Goal: Entertainment & Leisure: Consume media (video, audio)

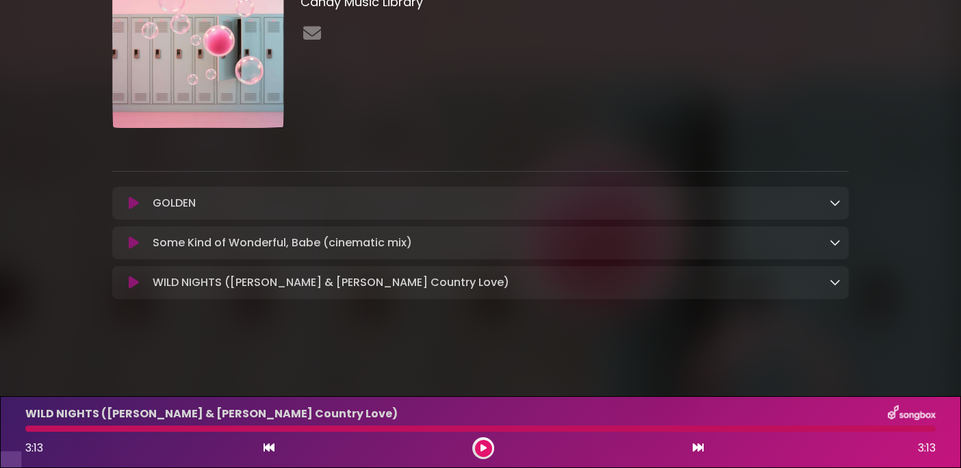
scroll to position [116, 0]
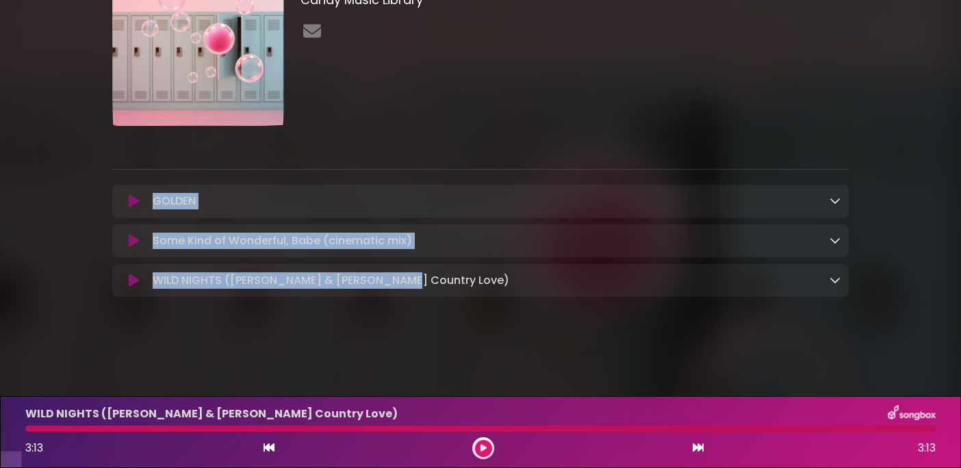
drag, startPoint x: 150, startPoint y: 214, endPoint x: 291, endPoint y: 314, distance: 173.2
click at [291, 297] on div "GOLDEN Loading Track... Name" at bounding box center [480, 241] width 736 height 112
click at [127, 208] on button at bounding box center [133, 201] width 27 height 14
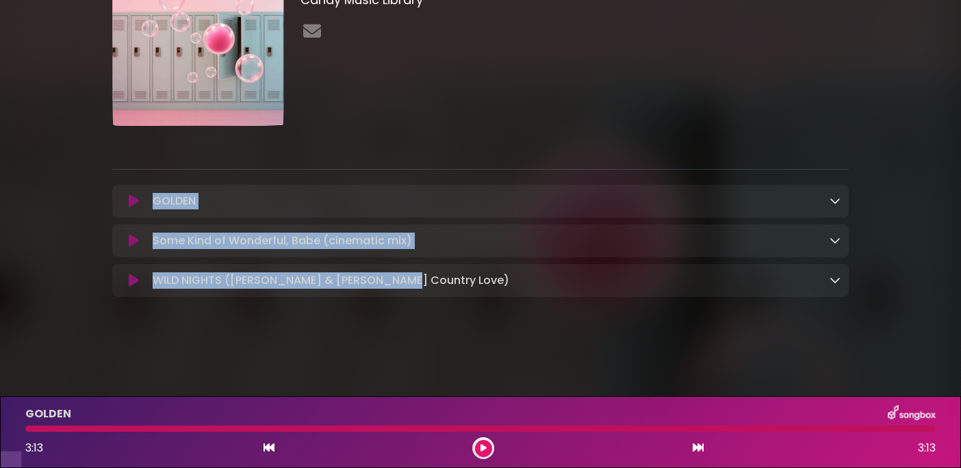
click at [486, 452] on icon at bounding box center [483, 448] width 6 height 8
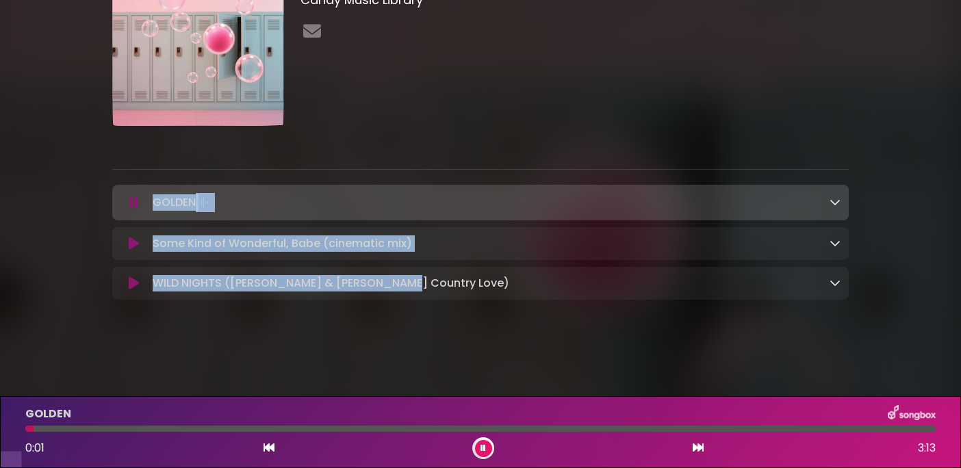
click at [129, 209] on icon at bounding box center [133, 203] width 9 height 14
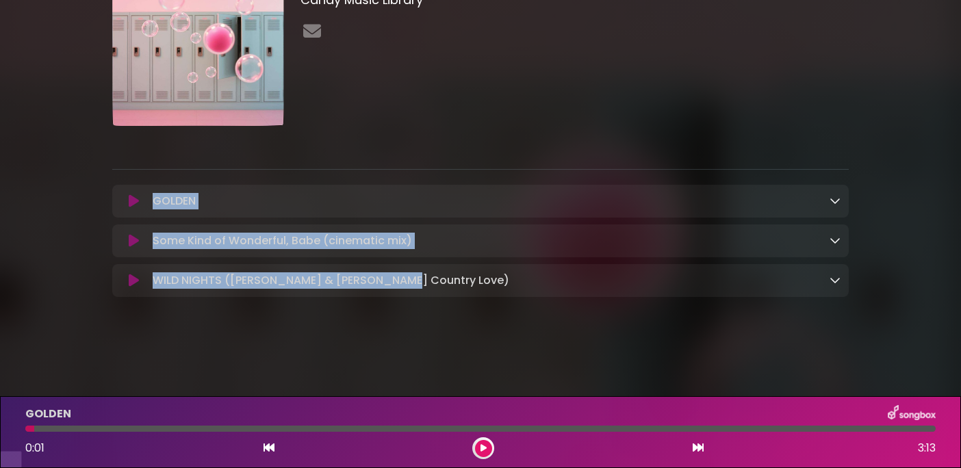
click at [129, 208] on icon at bounding box center [134, 201] width 10 height 14
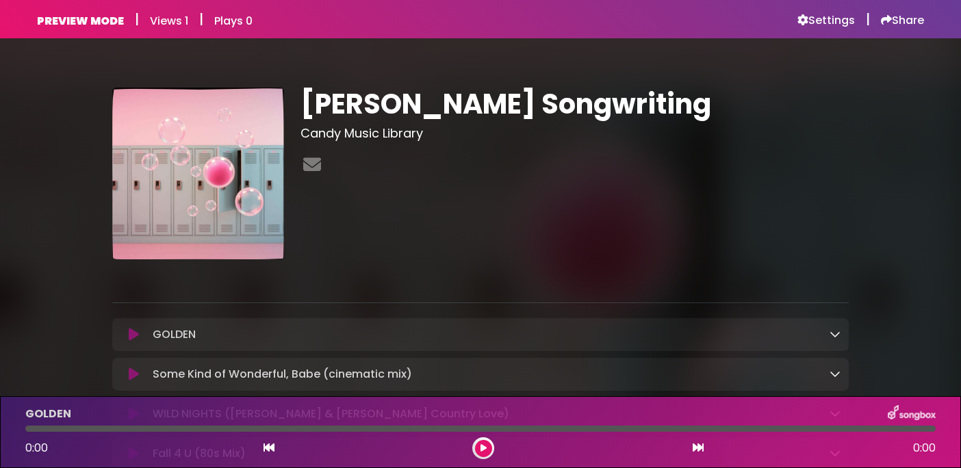
click at [131, 336] on icon at bounding box center [134, 335] width 10 height 14
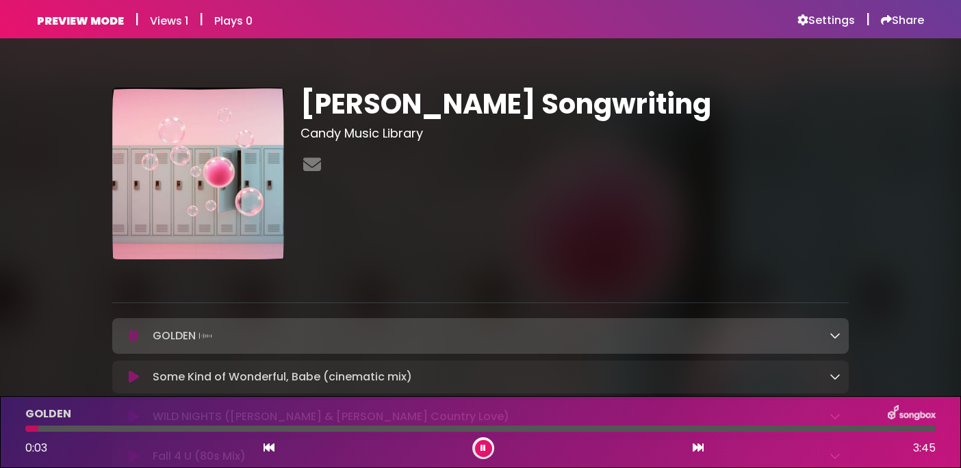
click at [131, 329] on icon at bounding box center [133, 336] width 9 height 14
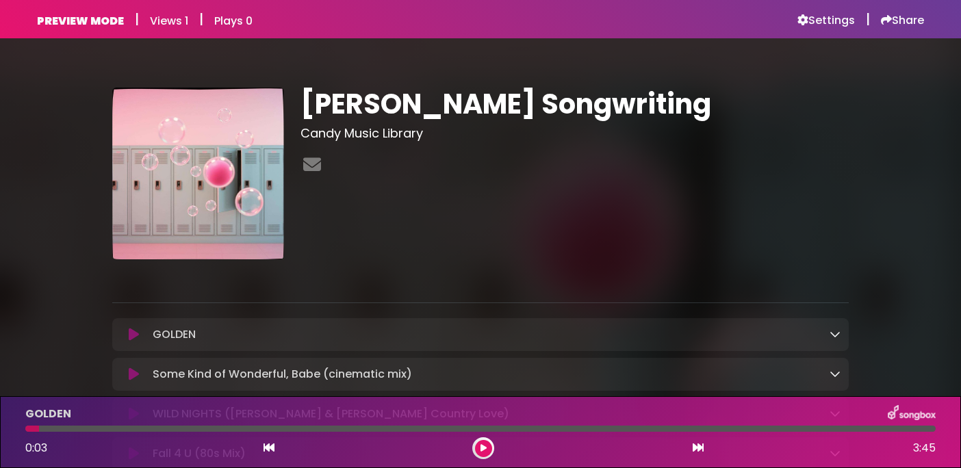
click at [135, 340] on icon at bounding box center [134, 335] width 10 height 14
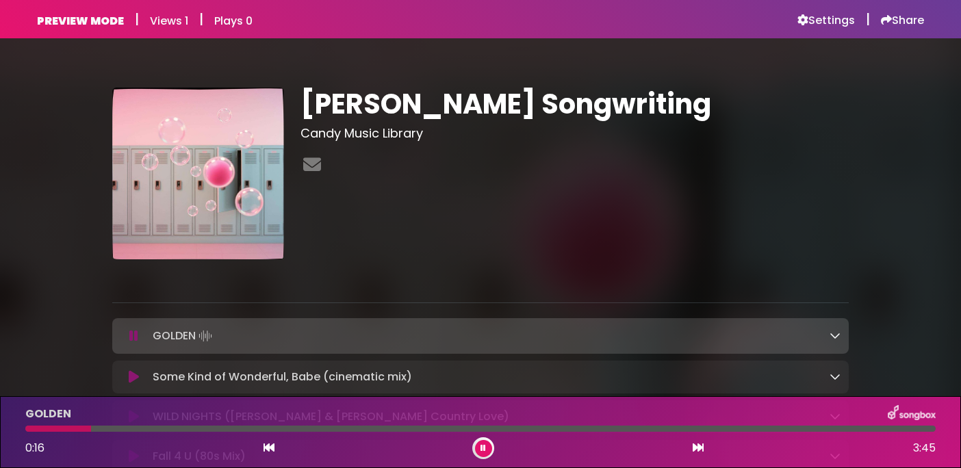
click at [138, 336] on icon at bounding box center [133, 336] width 9 height 14
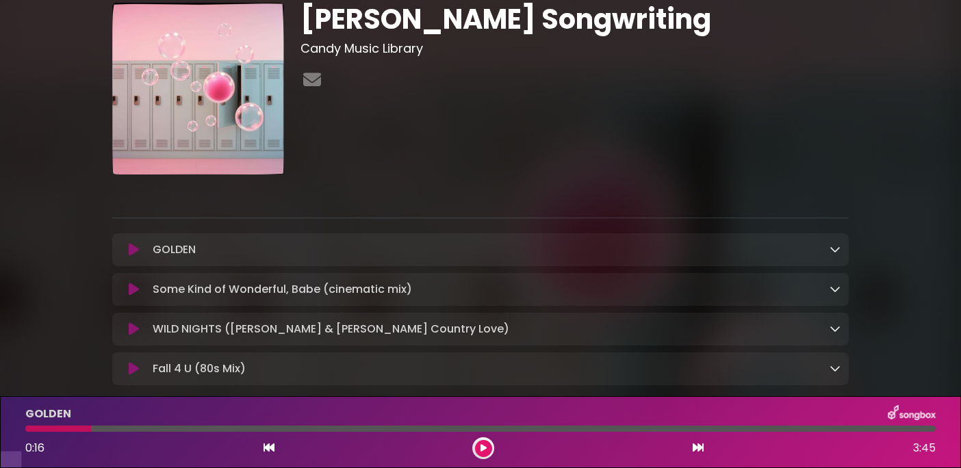
scroll to position [69, 0]
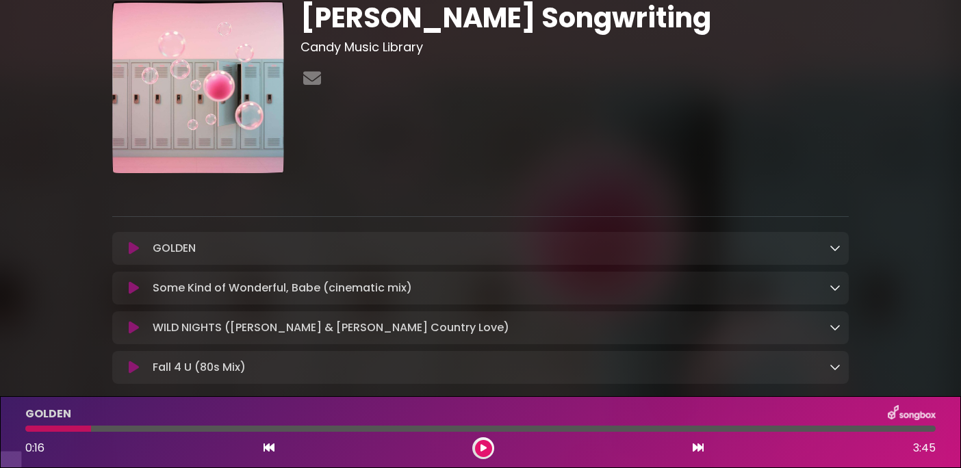
click at [135, 295] on icon at bounding box center [134, 288] width 10 height 14
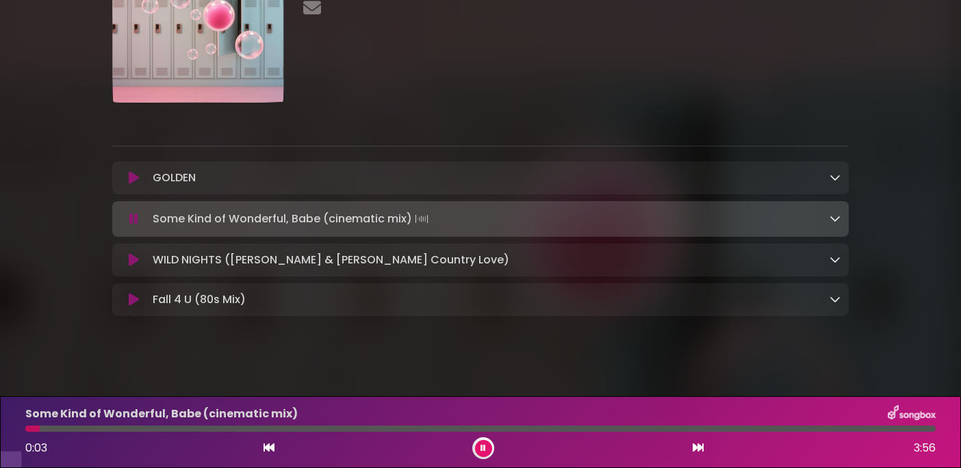
scroll to position [141, 0]
click at [477, 446] on button at bounding box center [483, 448] width 17 height 17
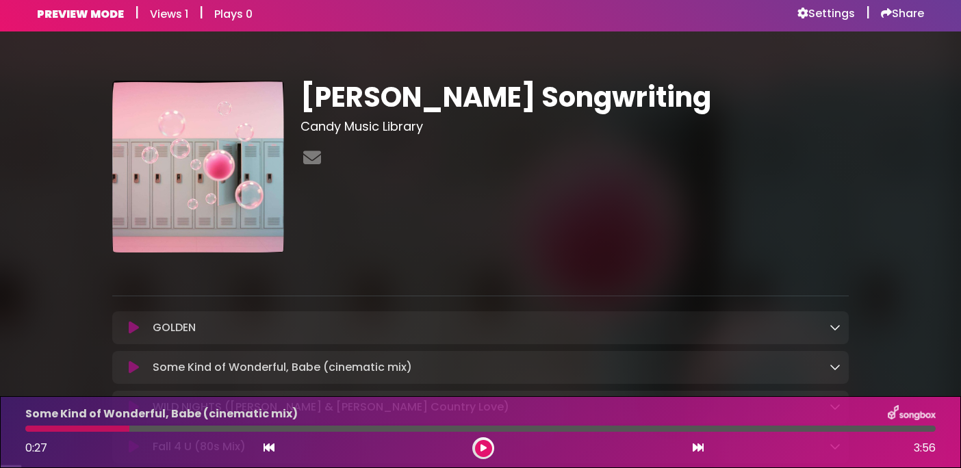
scroll to position [0, 0]
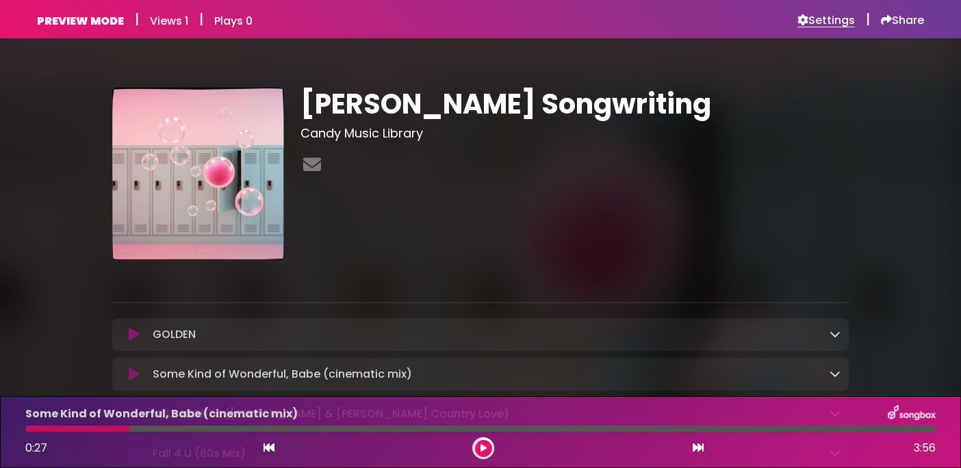
click at [824, 27] on h6 "Settings" at bounding box center [825, 21] width 57 height 14
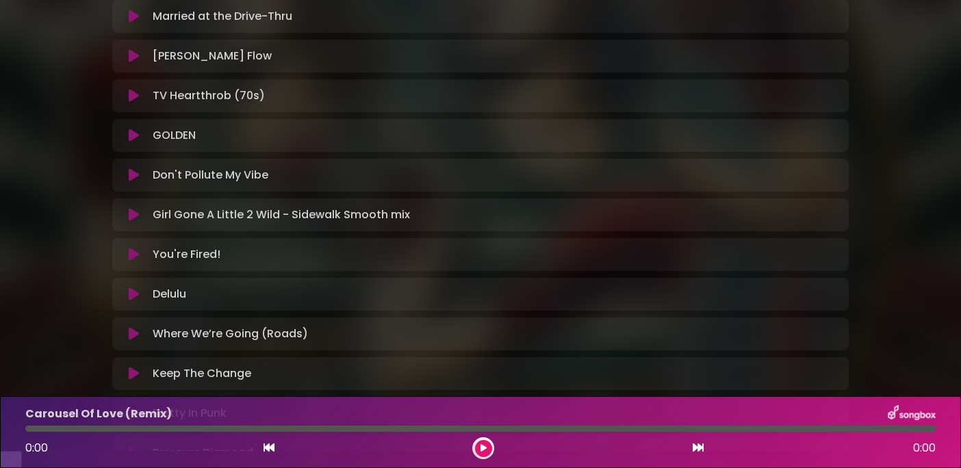
scroll to position [578, 0]
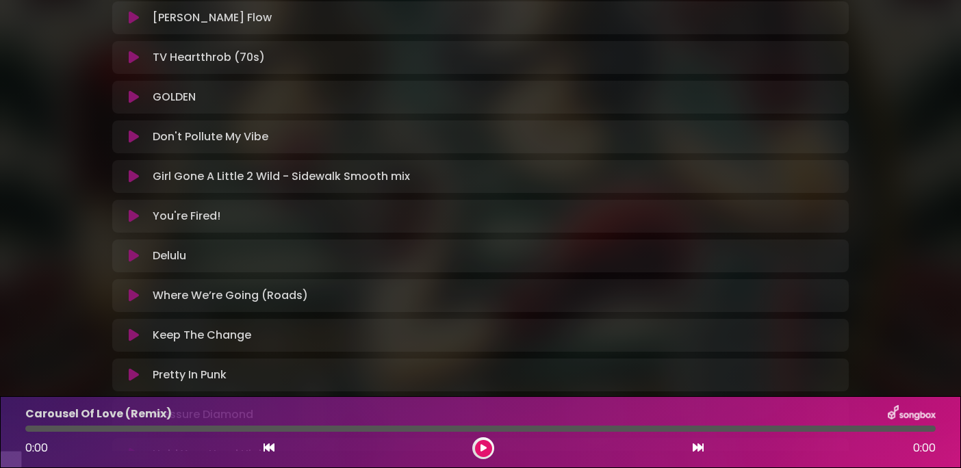
click at [137, 183] on icon at bounding box center [134, 177] width 10 height 14
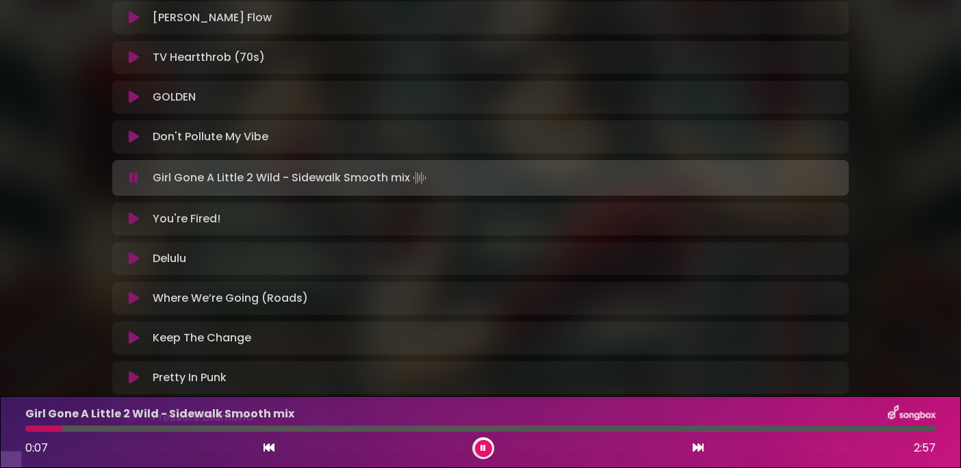
click at [130, 185] on icon at bounding box center [133, 178] width 9 height 14
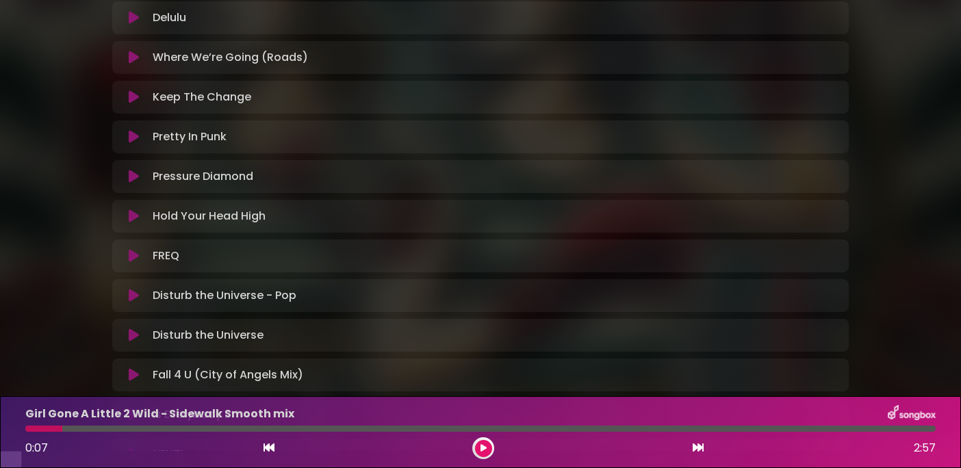
scroll to position [825, 0]
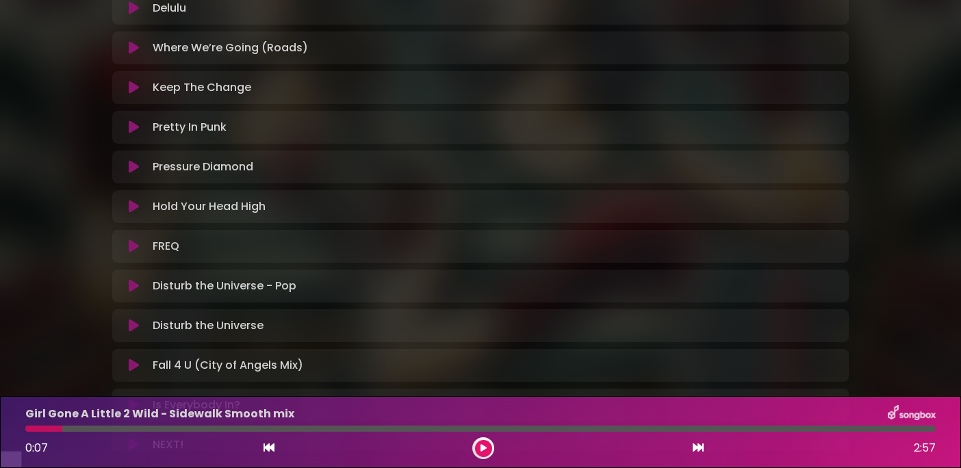
click at [129, 214] on icon at bounding box center [134, 207] width 10 height 14
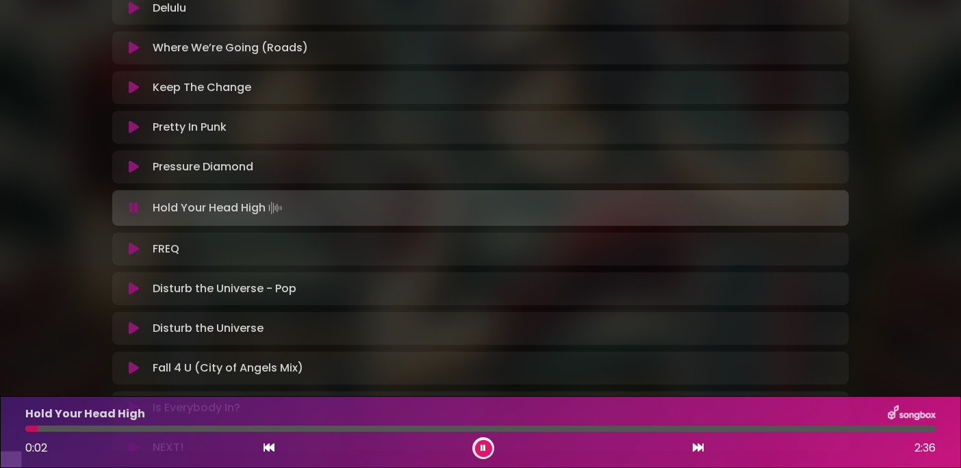
click at [130, 174] on icon at bounding box center [134, 167] width 10 height 14
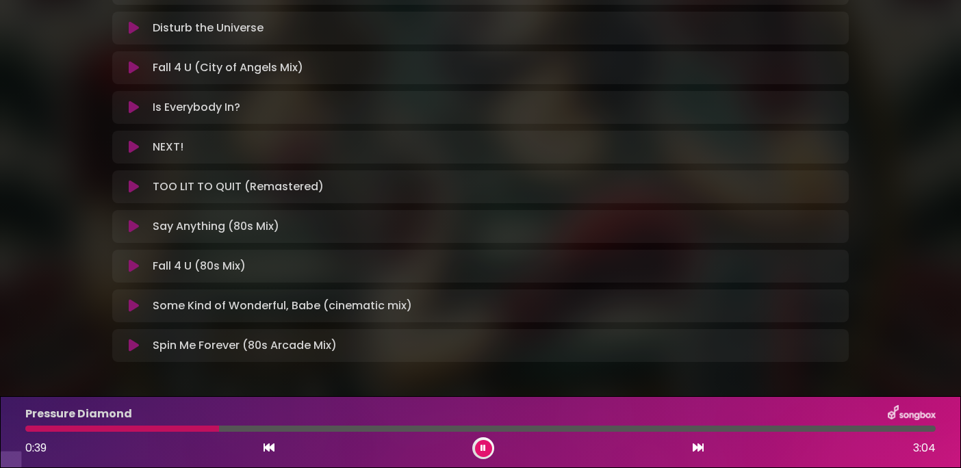
scroll to position [1128, 0]
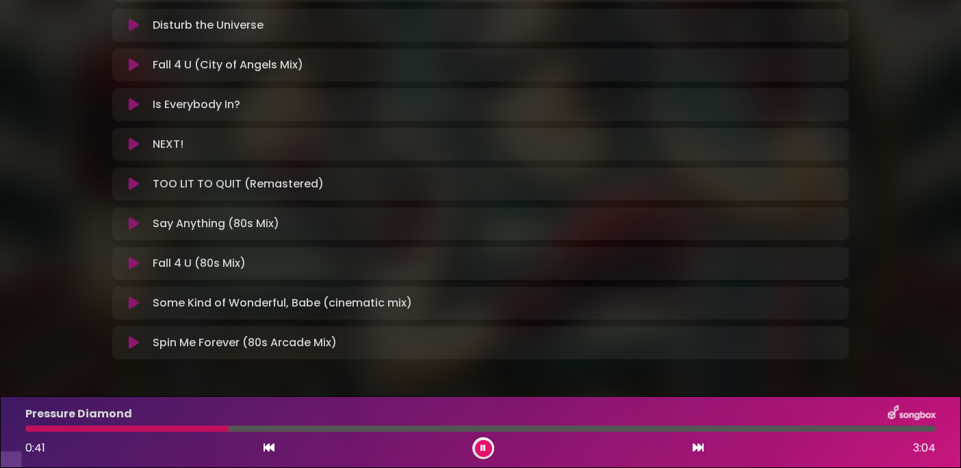
click at [143, 191] on button at bounding box center [133, 184] width 27 height 14
click at [133, 192] on div "TOO LIT TO QUIT (Remastered) Loading Track..." at bounding box center [480, 184] width 720 height 16
click at [133, 191] on icon at bounding box center [134, 184] width 10 height 14
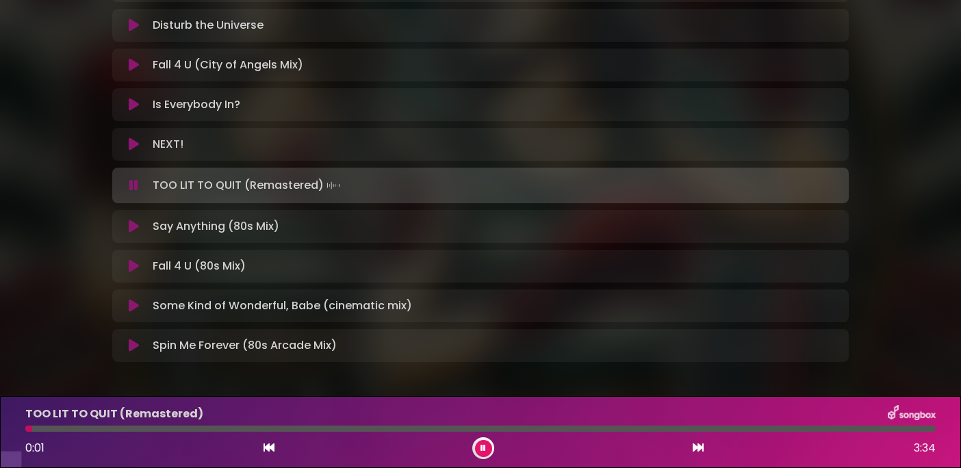
click at [133, 192] on icon at bounding box center [133, 186] width 9 height 14
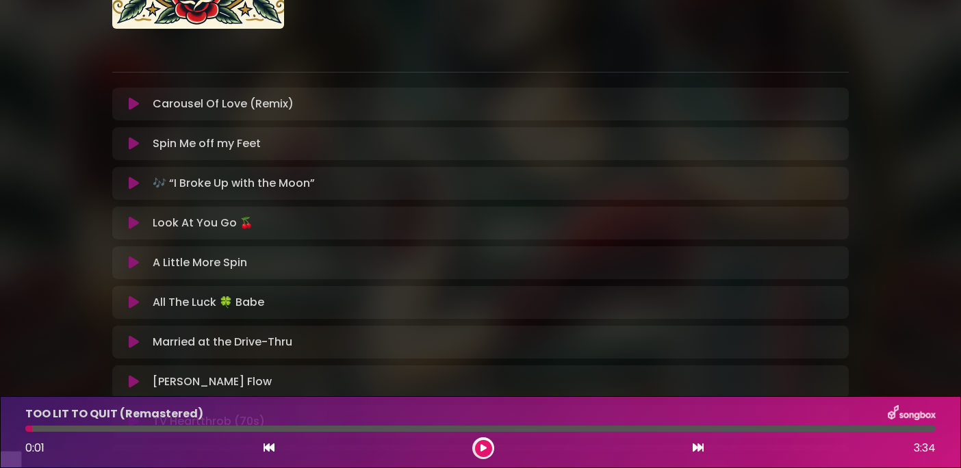
scroll to position [211, 0]
